Goal: Find specific page/section

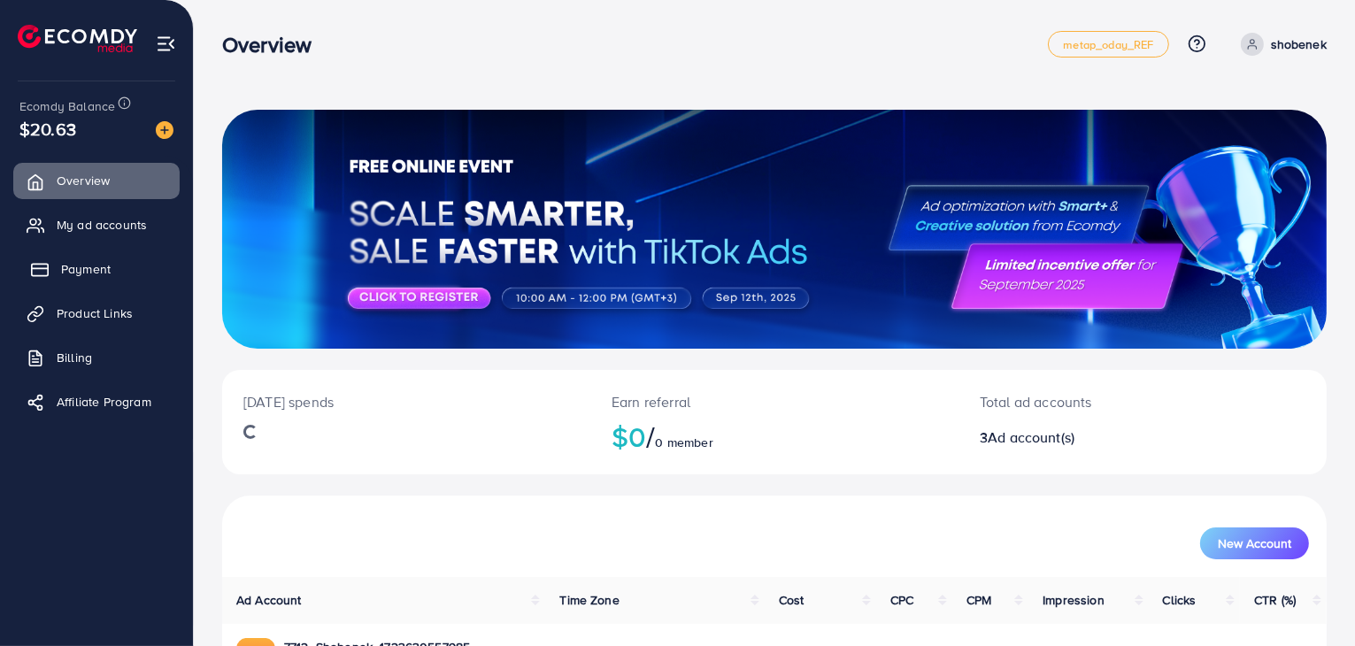
click at [124, 283] on link "Payment" at bounding box center [96, 268] width 166 height 35
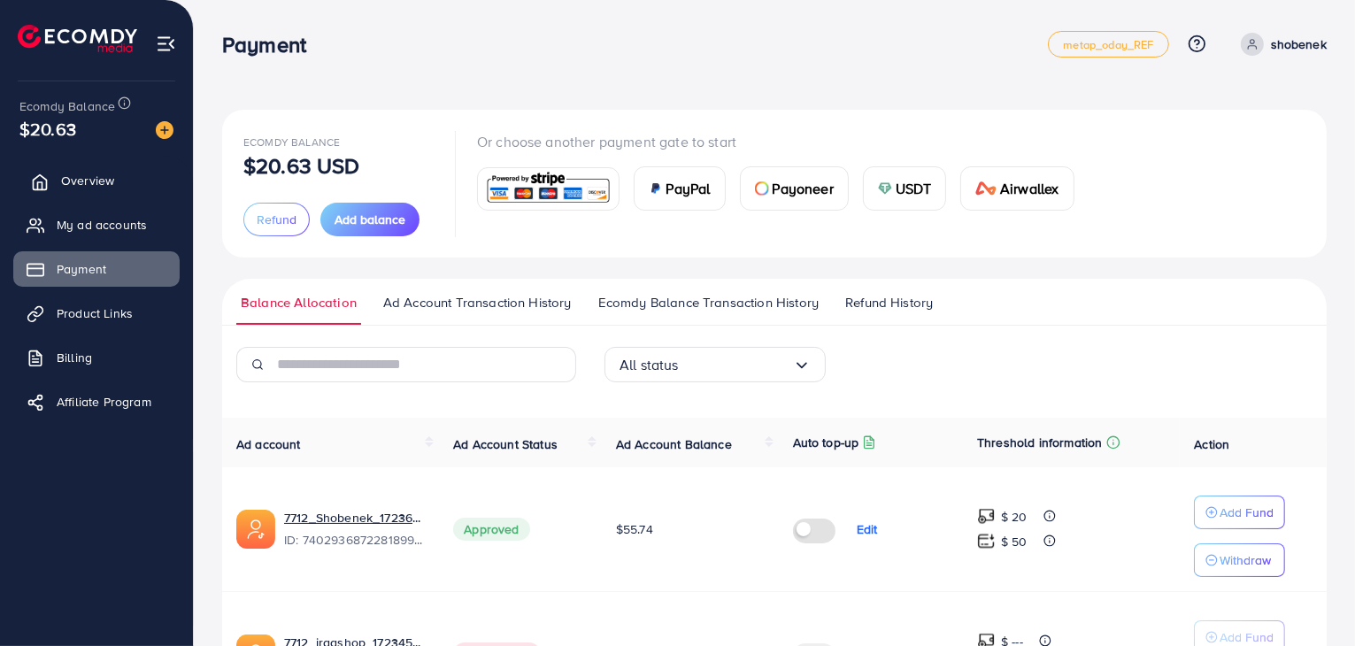
click at [127, 188] on link "Overview" at bounding box center [96, 180] width 166 height 35
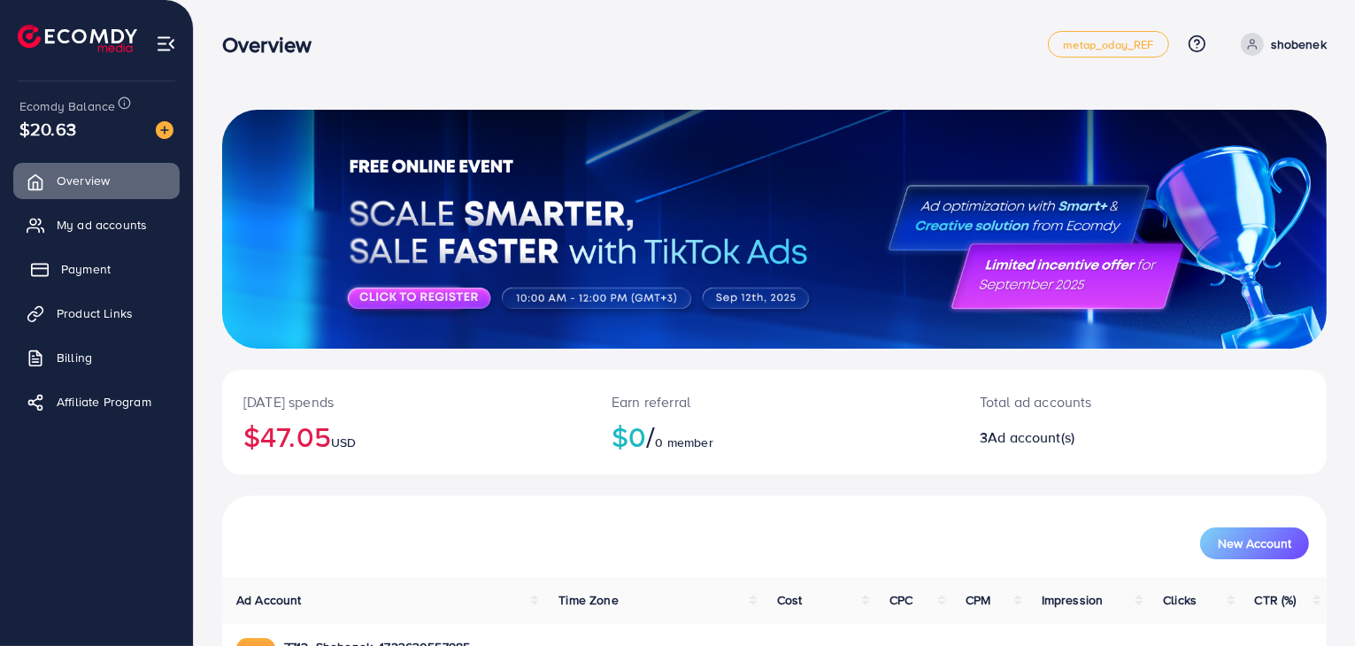
click at [155, 274] on link "Payment" at bounding box center [96, 268] width 166 height 35
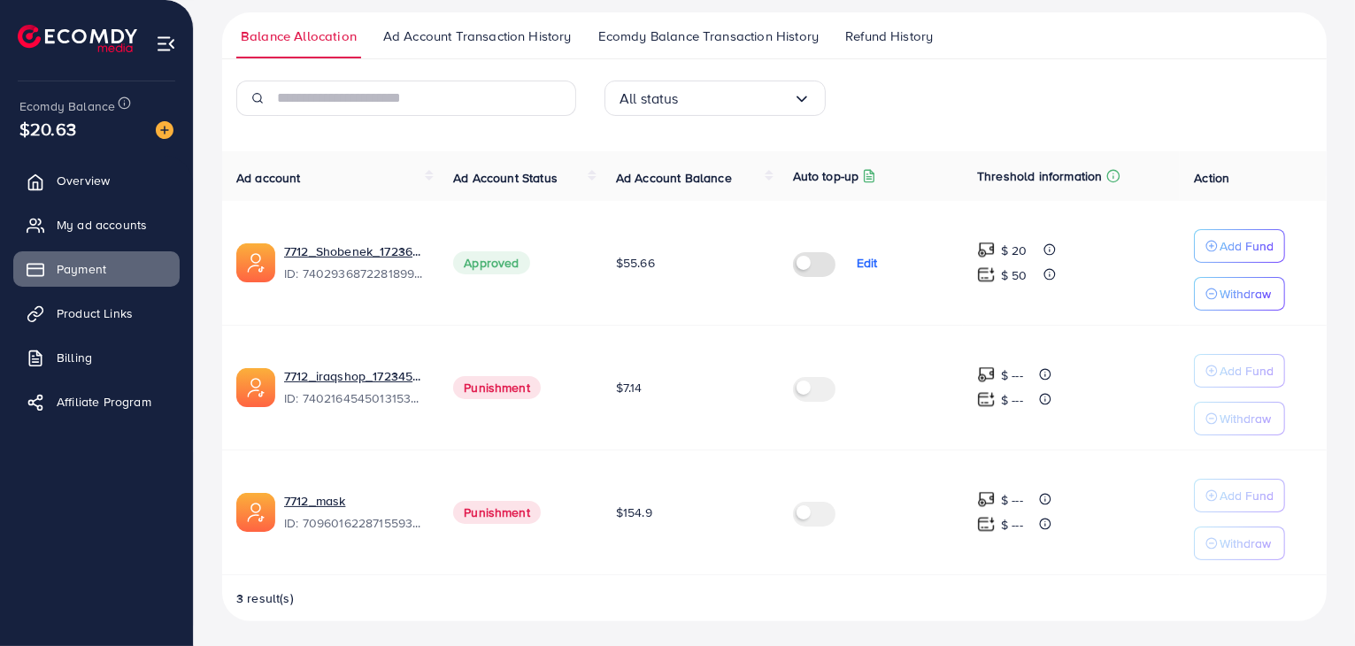
scroll to position [267, 0]
click at [522, 389] on span "Punishment" at bounding box center [497, 386] width 88 height 23
click at [521, 389] on span "Punishment" at bounding box center [497, 386] width 88 height 23
click at [483, 478] on td "Punishment" at bounding box center [520, 511] width 163 height 125
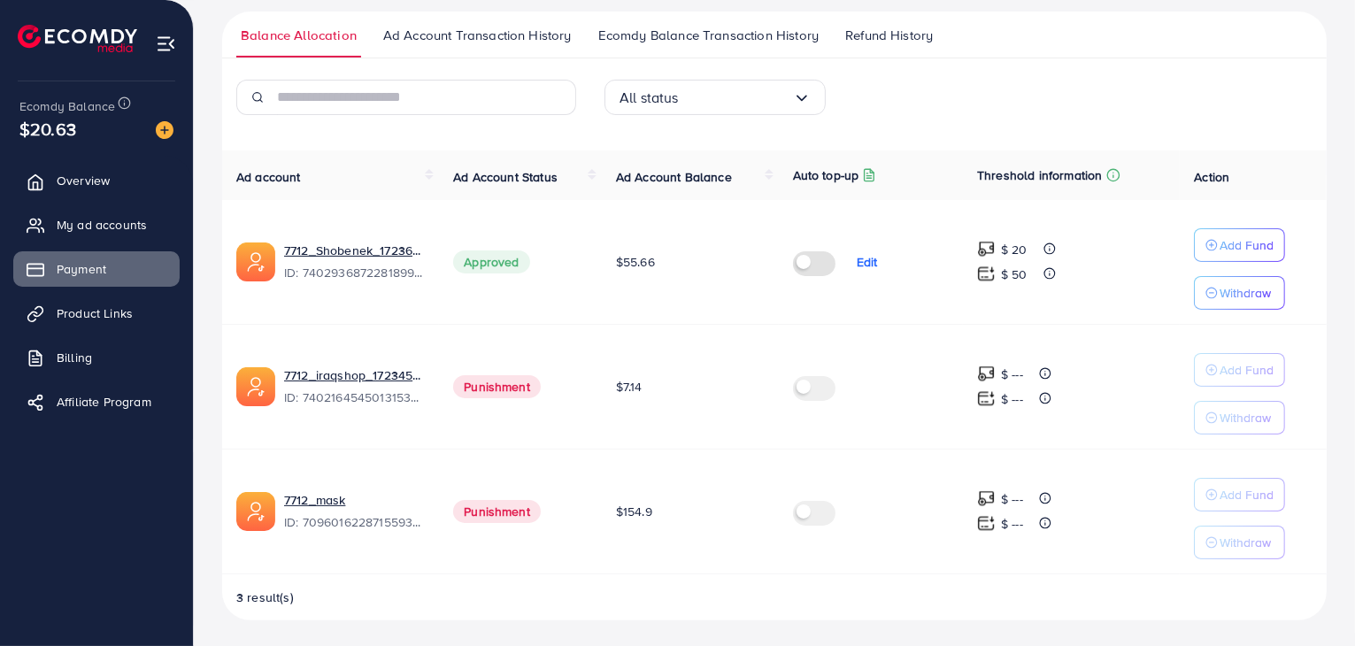
click at [486, 504] on span "Punishment" at bounding box center [497, 511] width 88 height 23
